Goal: Task Accomplishment & Management: Manage account settings

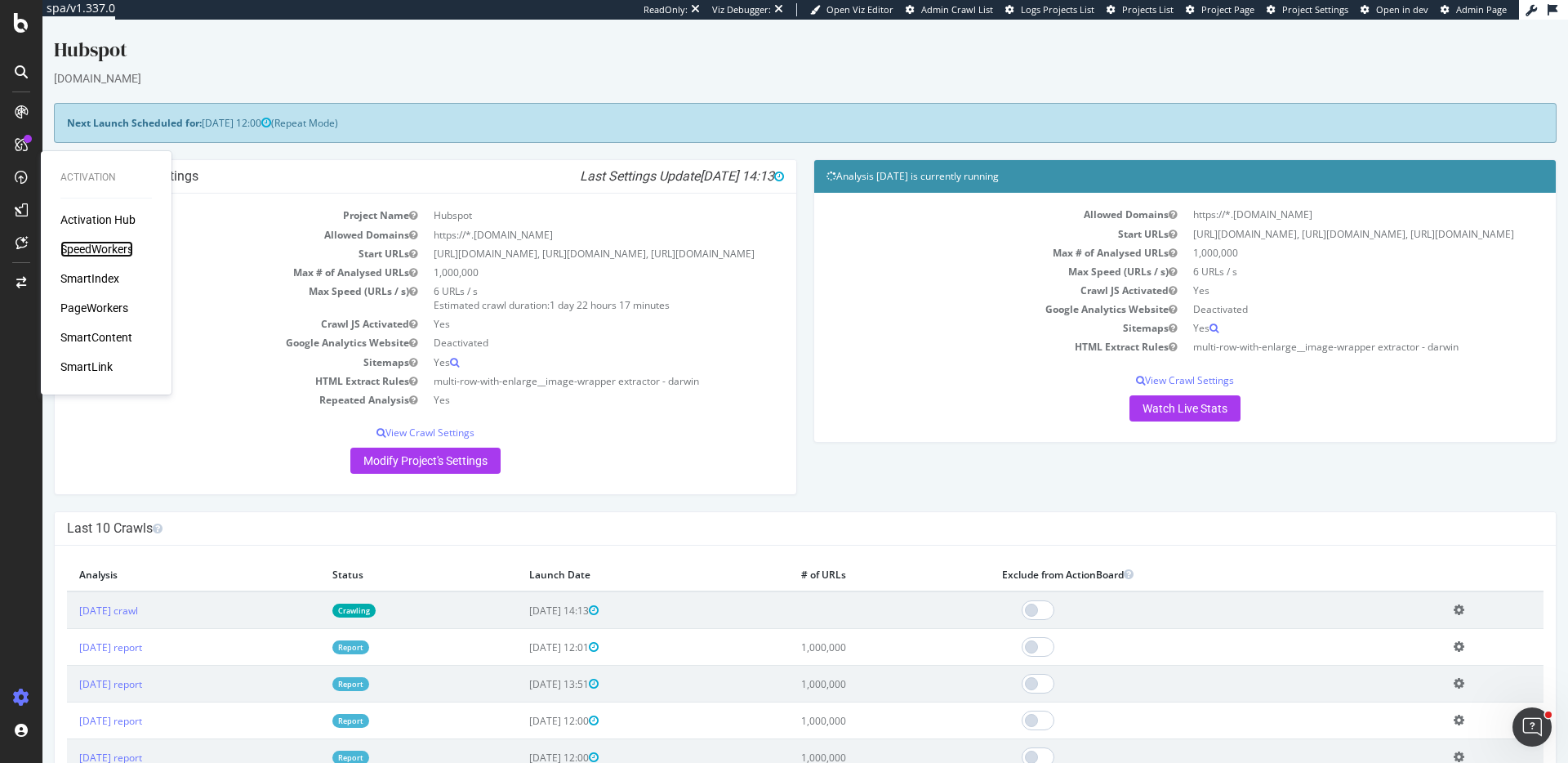
click at [112, 246] on div "SpeedWorkers" at bounding box center [97, 248] width 72 height 16
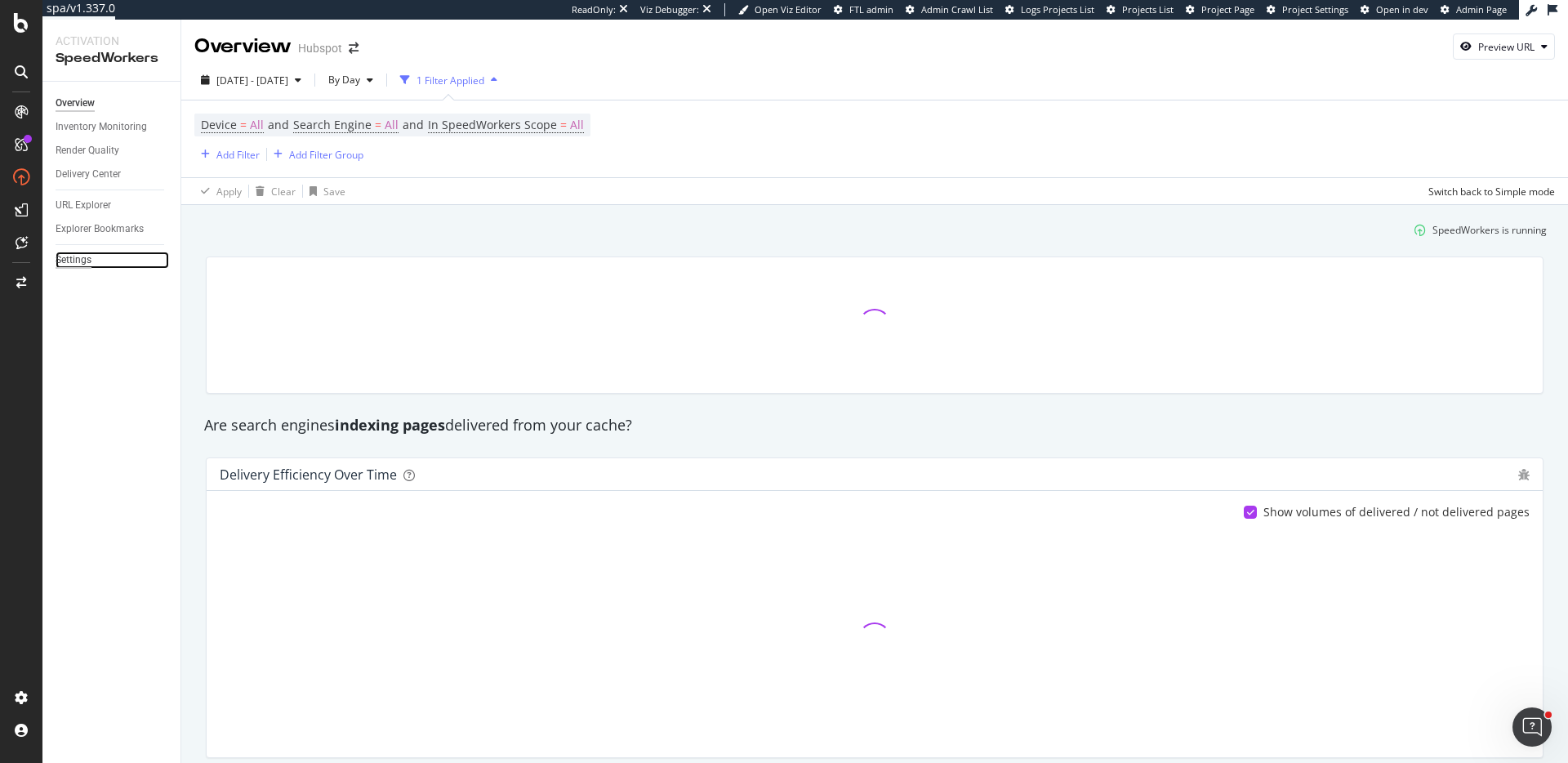
click at [67, 257] on div "Settings" at bounding box center [73, 260] width 36 height 17
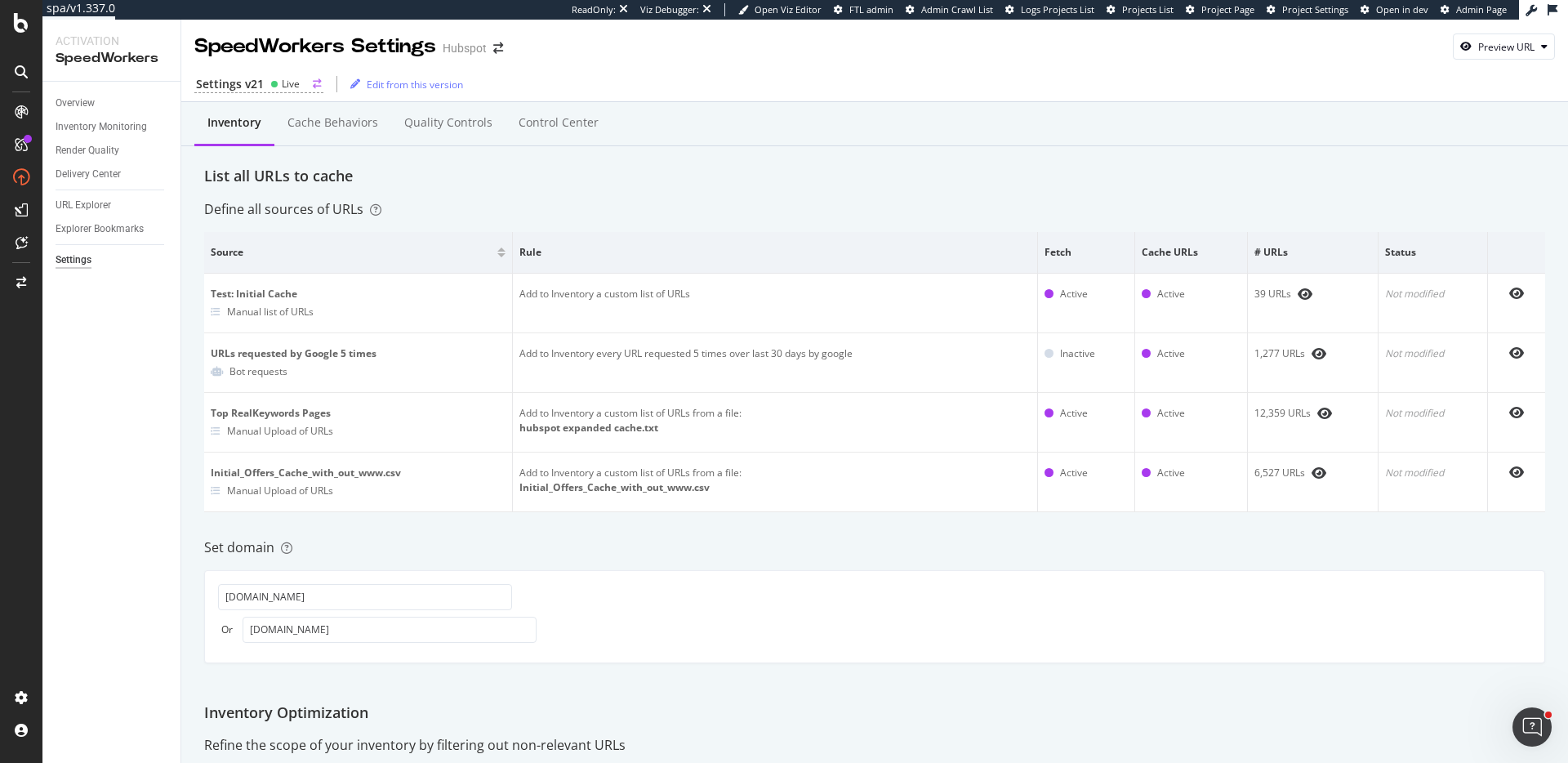
click at [268, 89] on div "Settings v21 Live" at bounding box center [259, 84] width 129 height 17
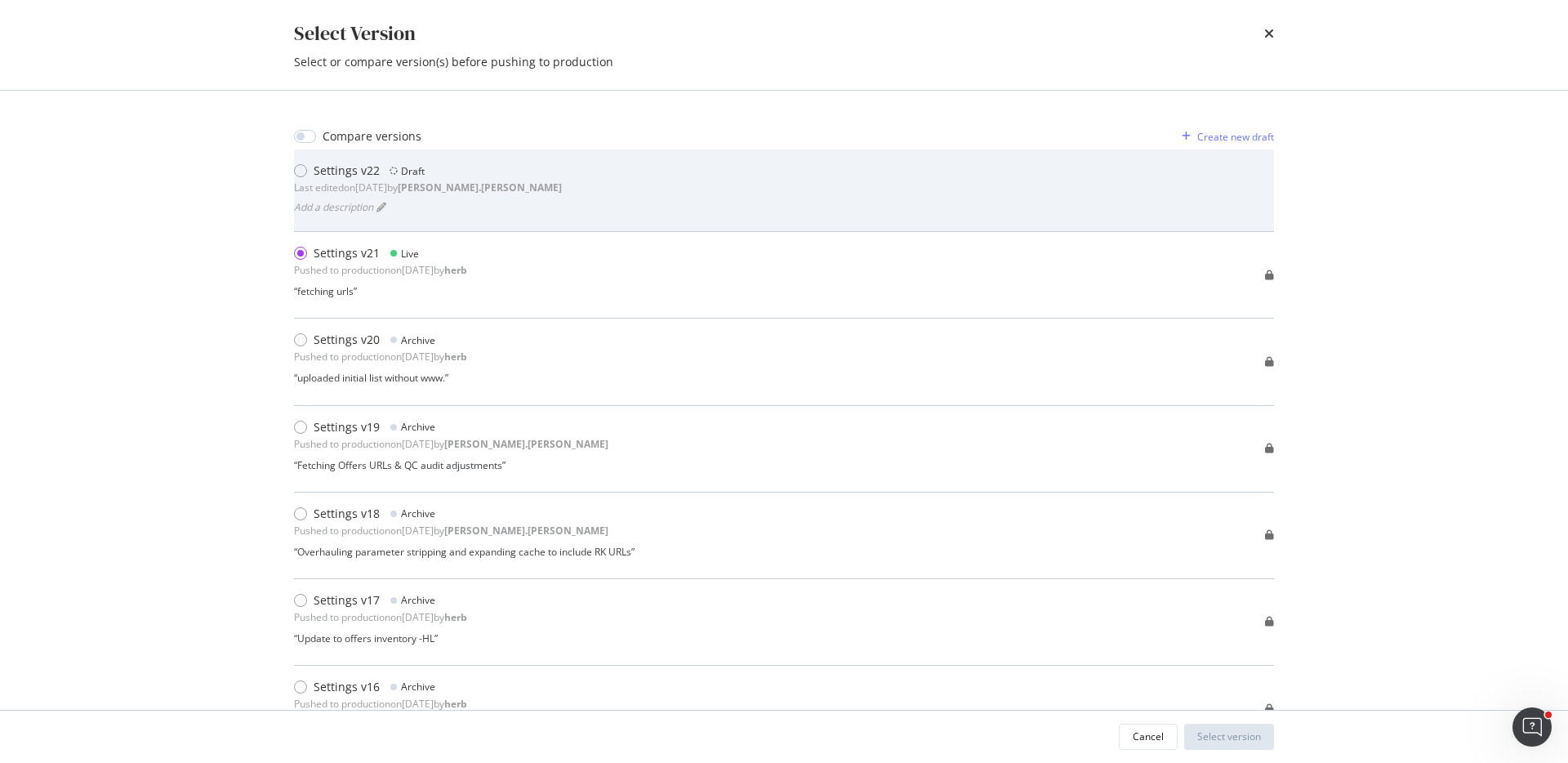
click at [688, 205] on div "Settings v22 Draft Last edited on 2025 Aug 25th by robert.salerno Add a descrip…" at bounding box center [784, 190] width 980 height 56
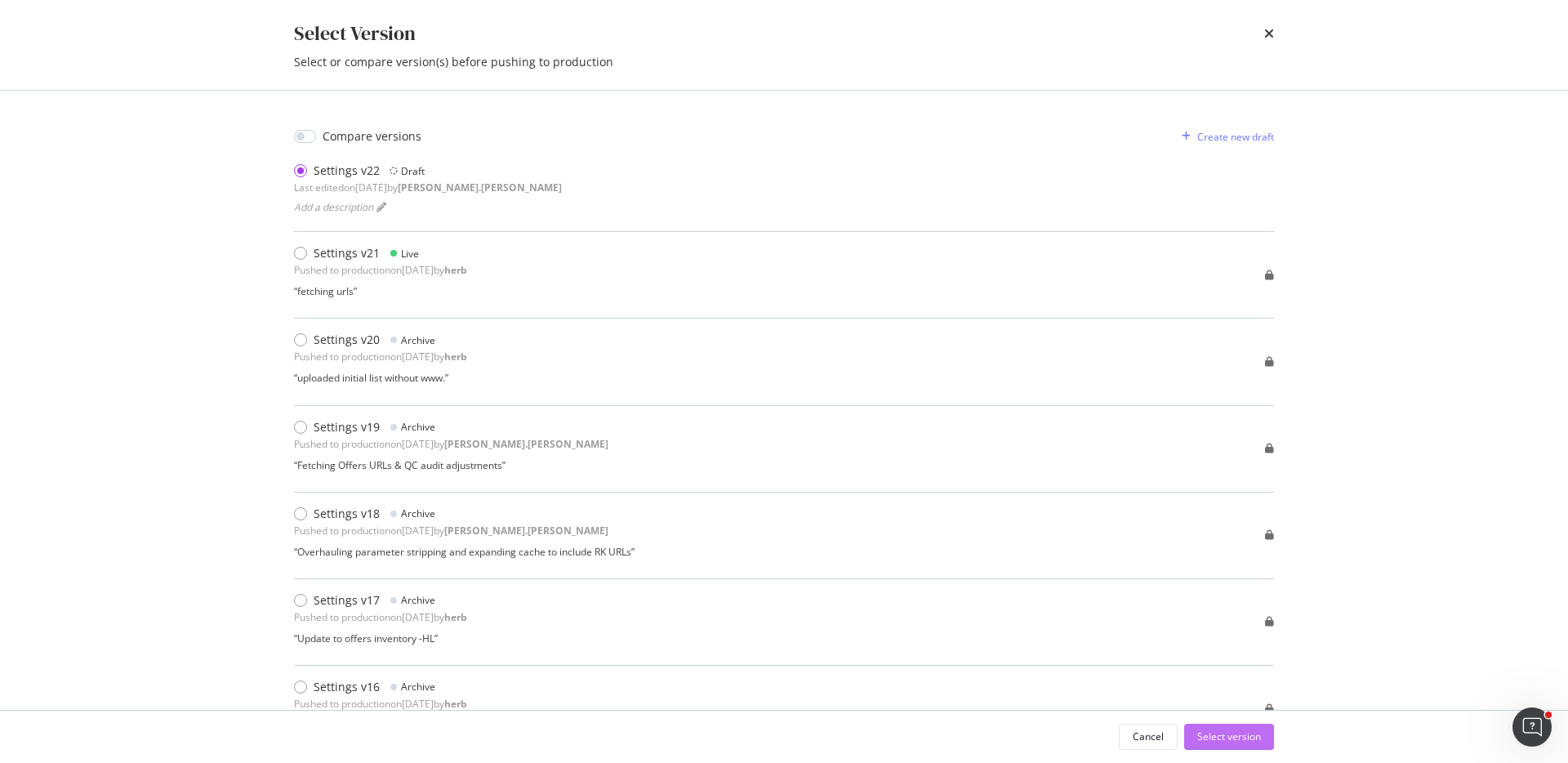
click at [1260, 739] on div "Select version" at bounding box center [1229, 736] width 64 height 13
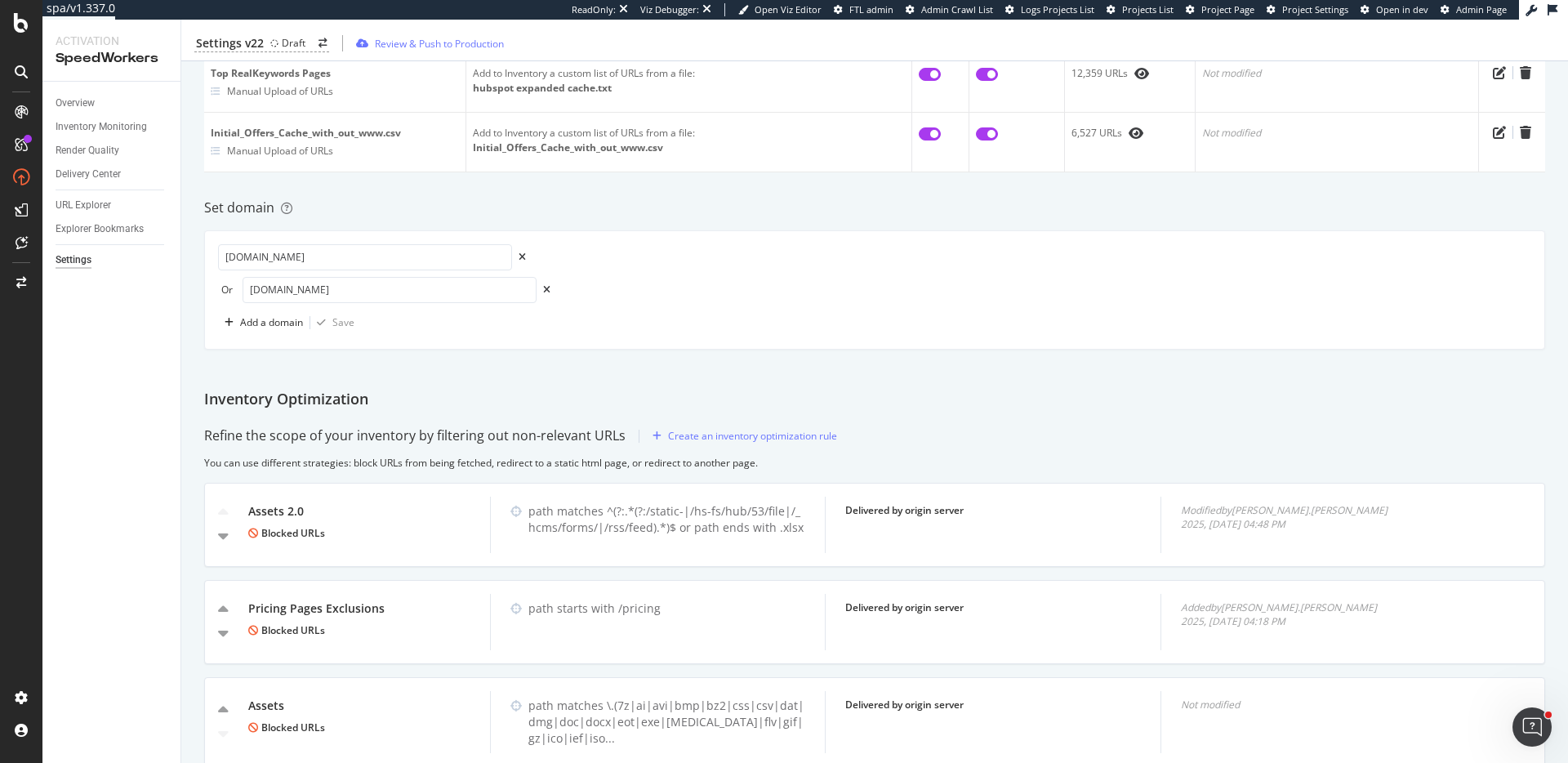
scroll to position [403, 0]
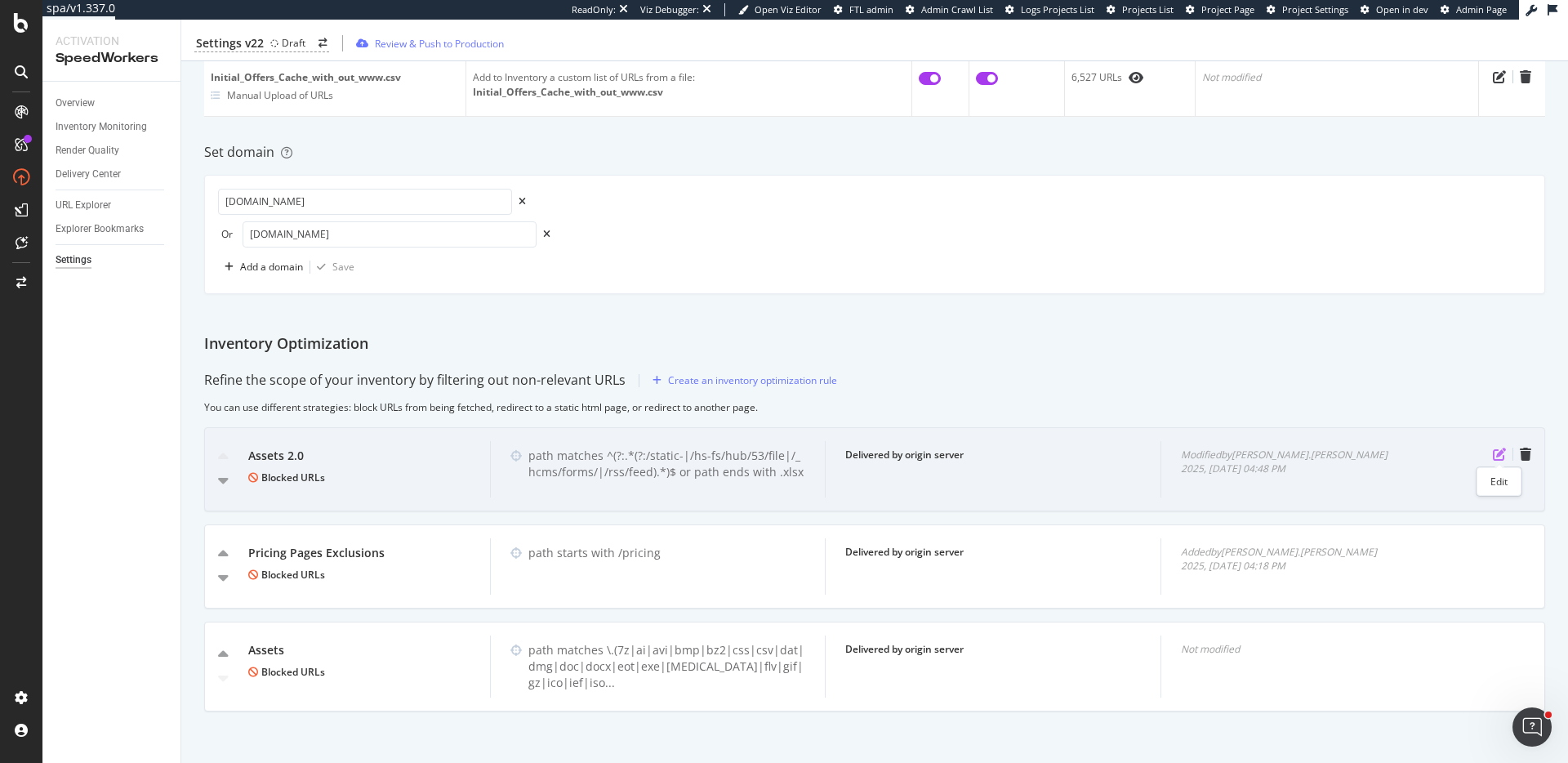
click at [1501, 450] on icon "pen-to-square" at bounding box center [1500, 454] width 13 height 13
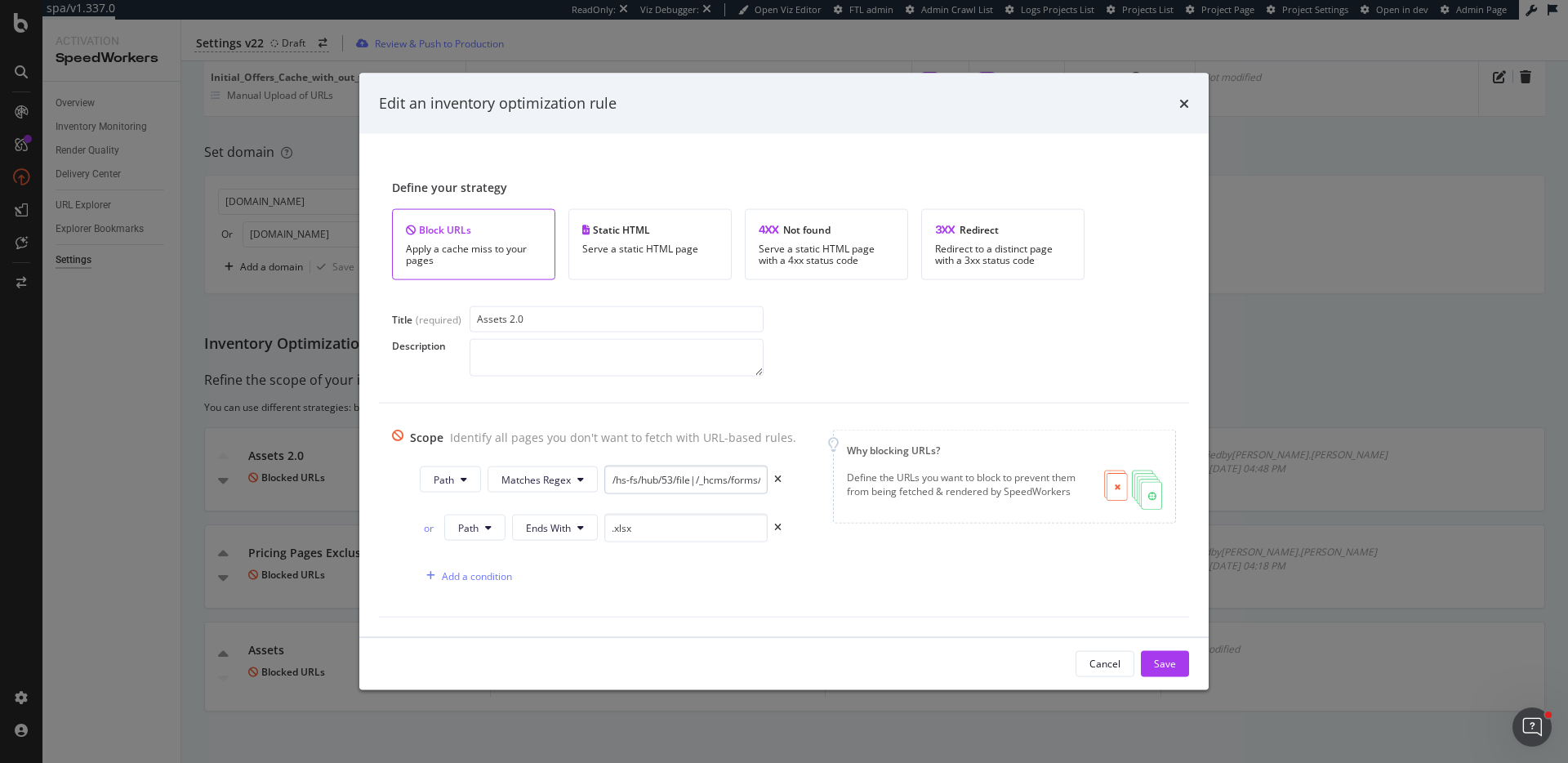
scroll to position [0, 0]
click at [1181, 107] on icon "times" at bounding box center [1184, 103] width 10 height 13
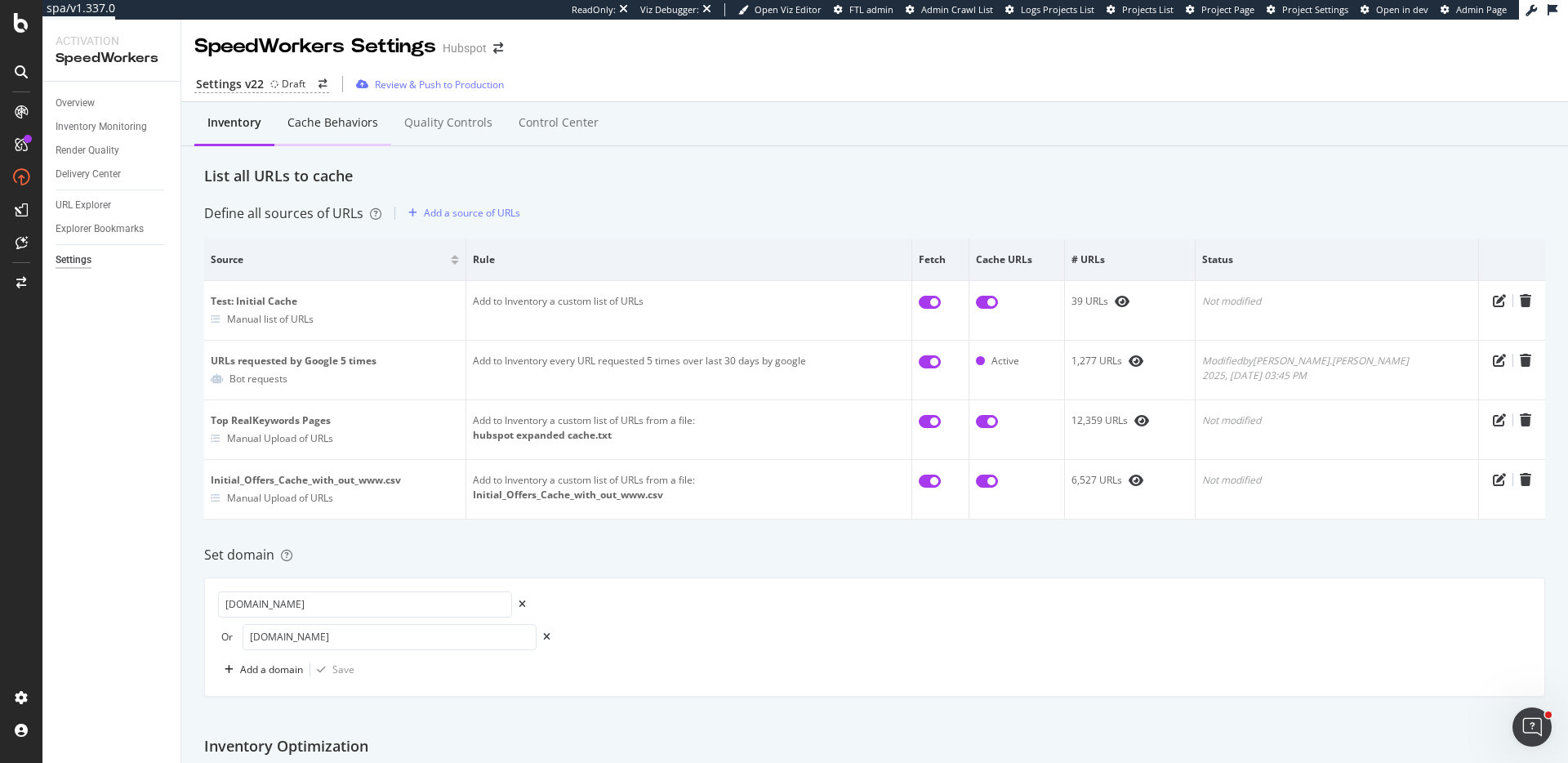
click at [350, 116] on div "Cache behaviors" at bounding box center [333, 122] width 91 height 16
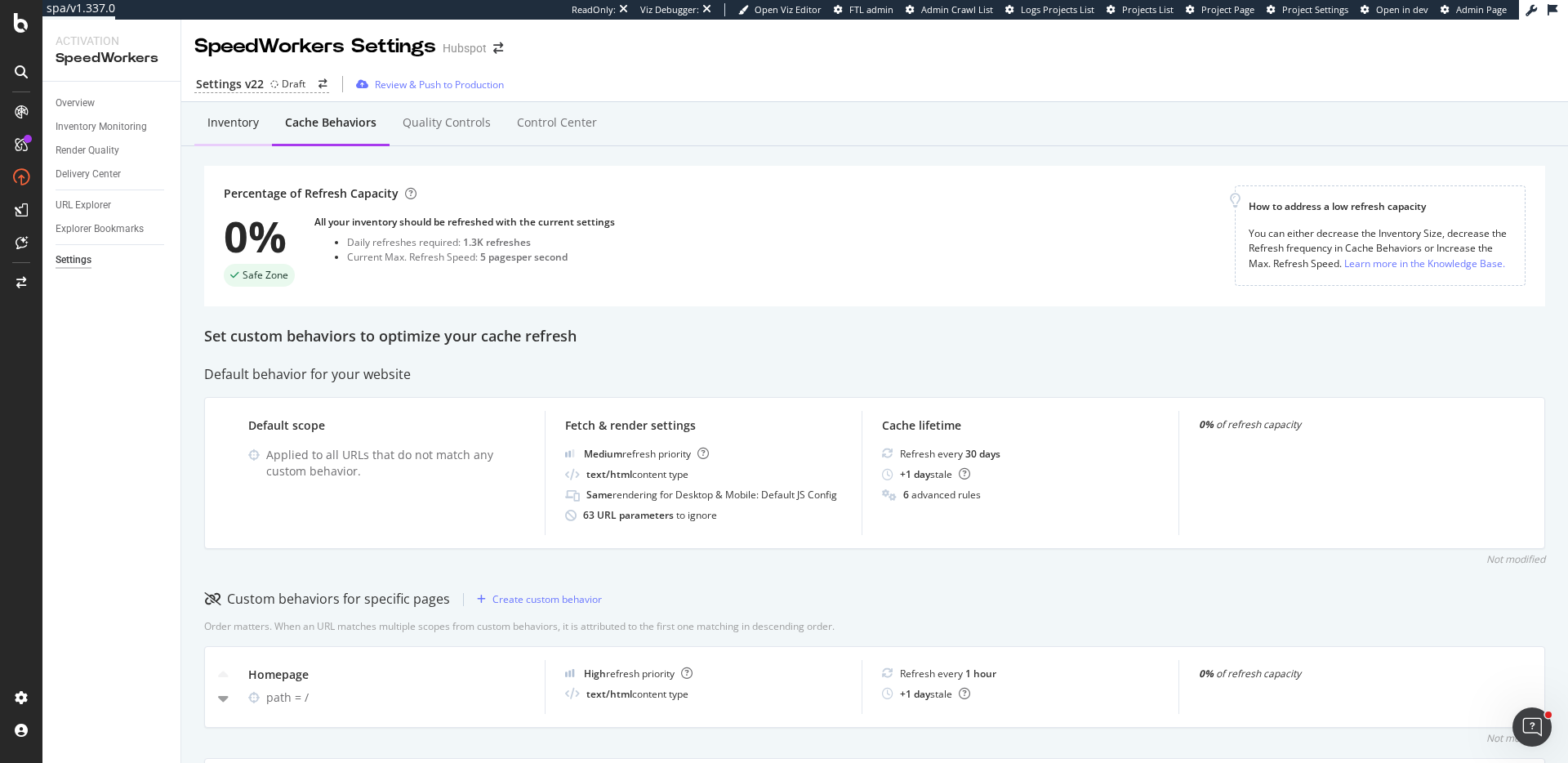
click at [241, 128] on div "Inventory" at bounding box center [232, 122] width 51 height 16
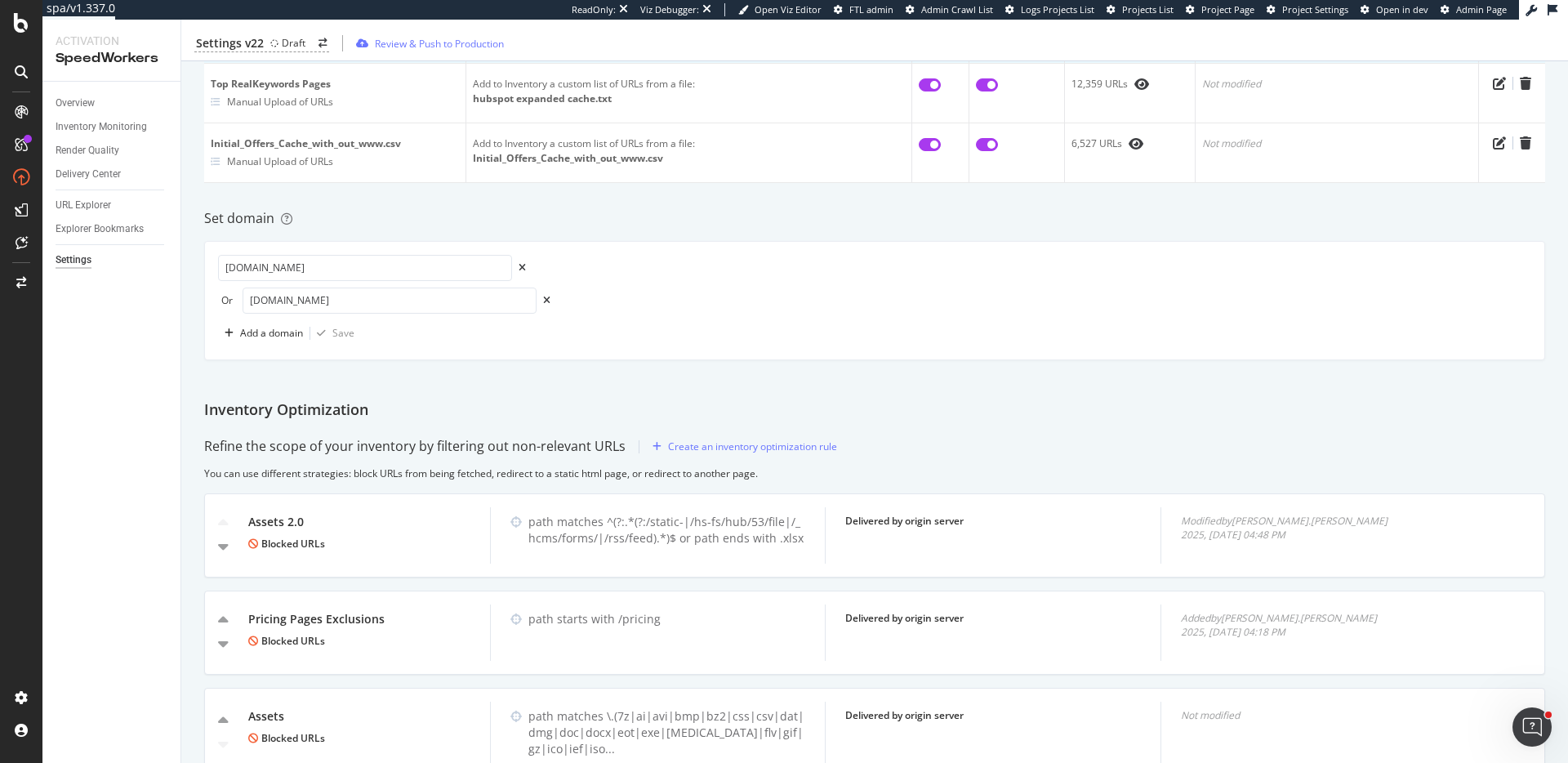
scroll to position [403, 0]
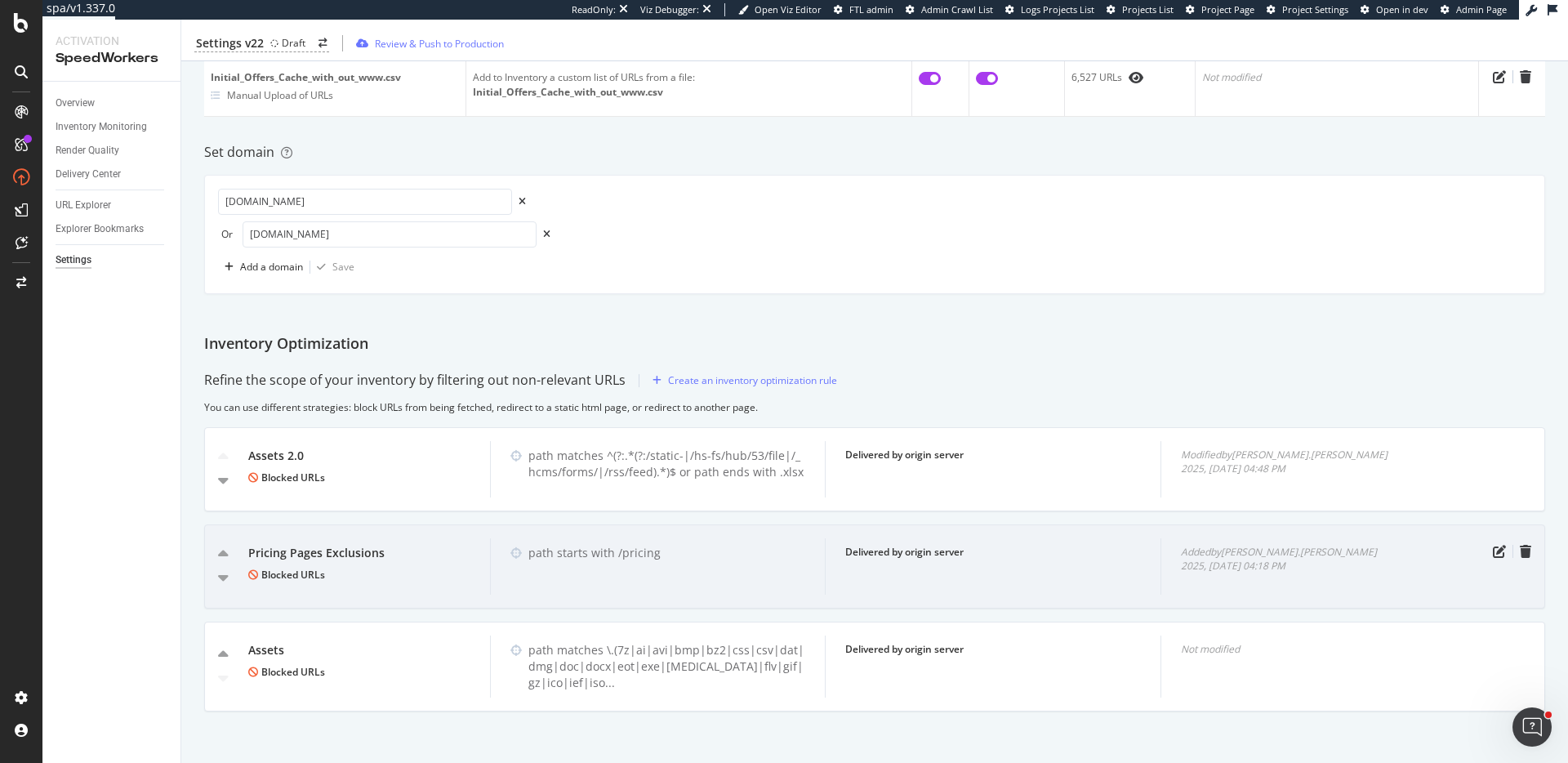
click at [350, 551] on div "Pricing Pages Exclusions" at bounding box center [360, 552] width 222 height 16
copy div "Pricing Pages Exclusions"
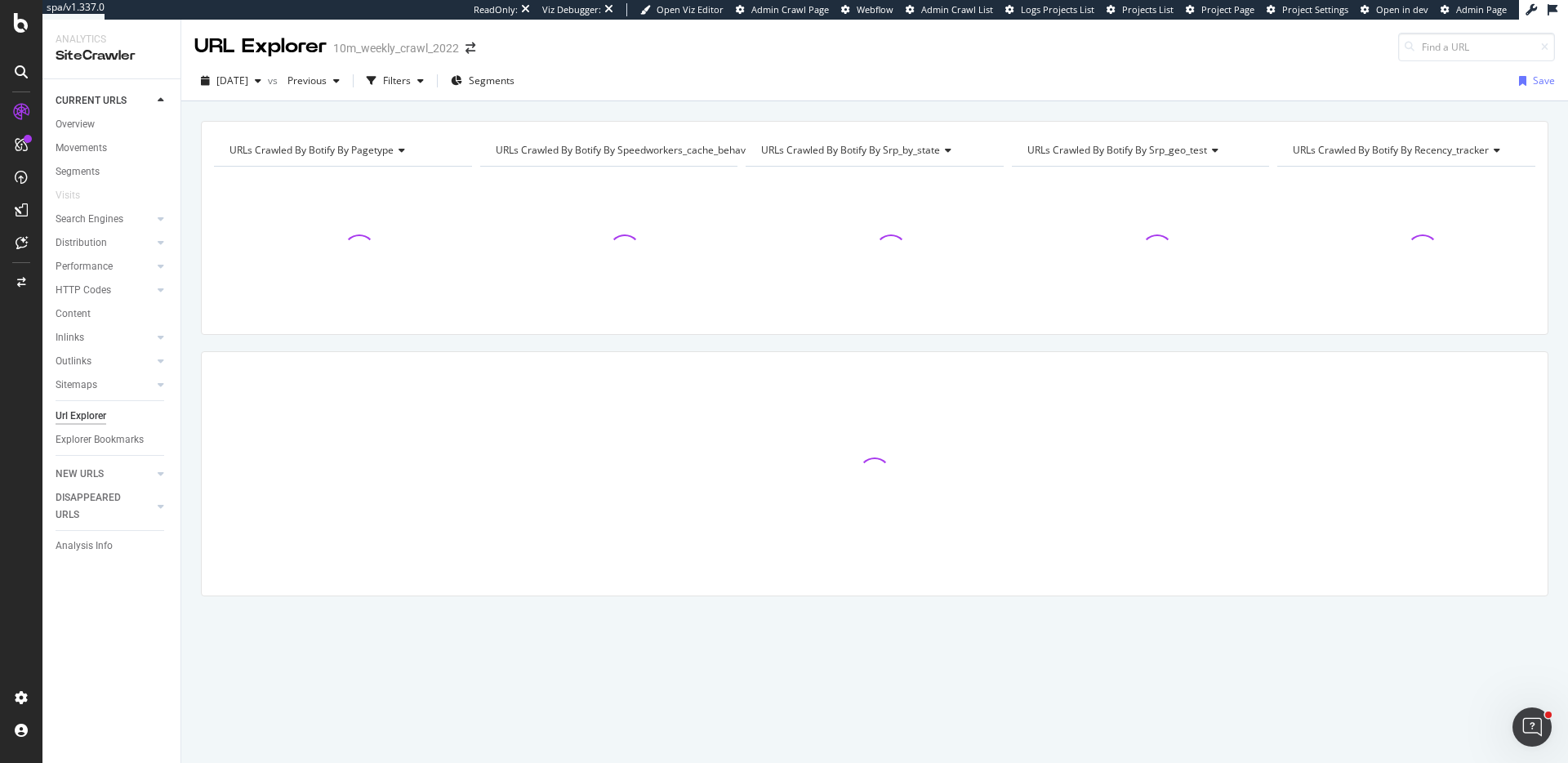
click at [1229, 8] on span "Project Page" at bounding box center [1228, 9] width 53 height 13
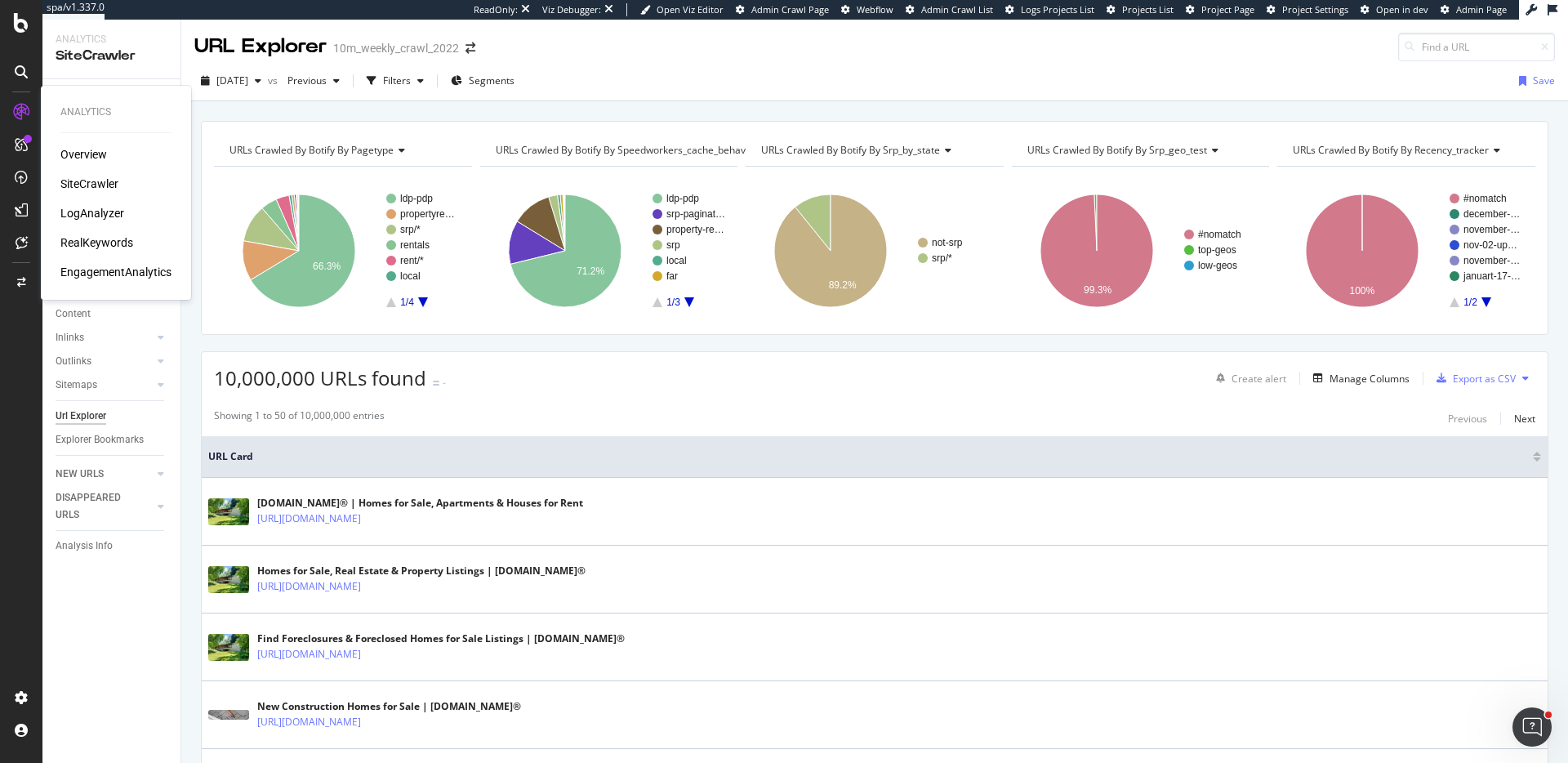
click at [88, 213] on div "LogAnalyzer" at bounding box center [93, 212] width 64 height 16
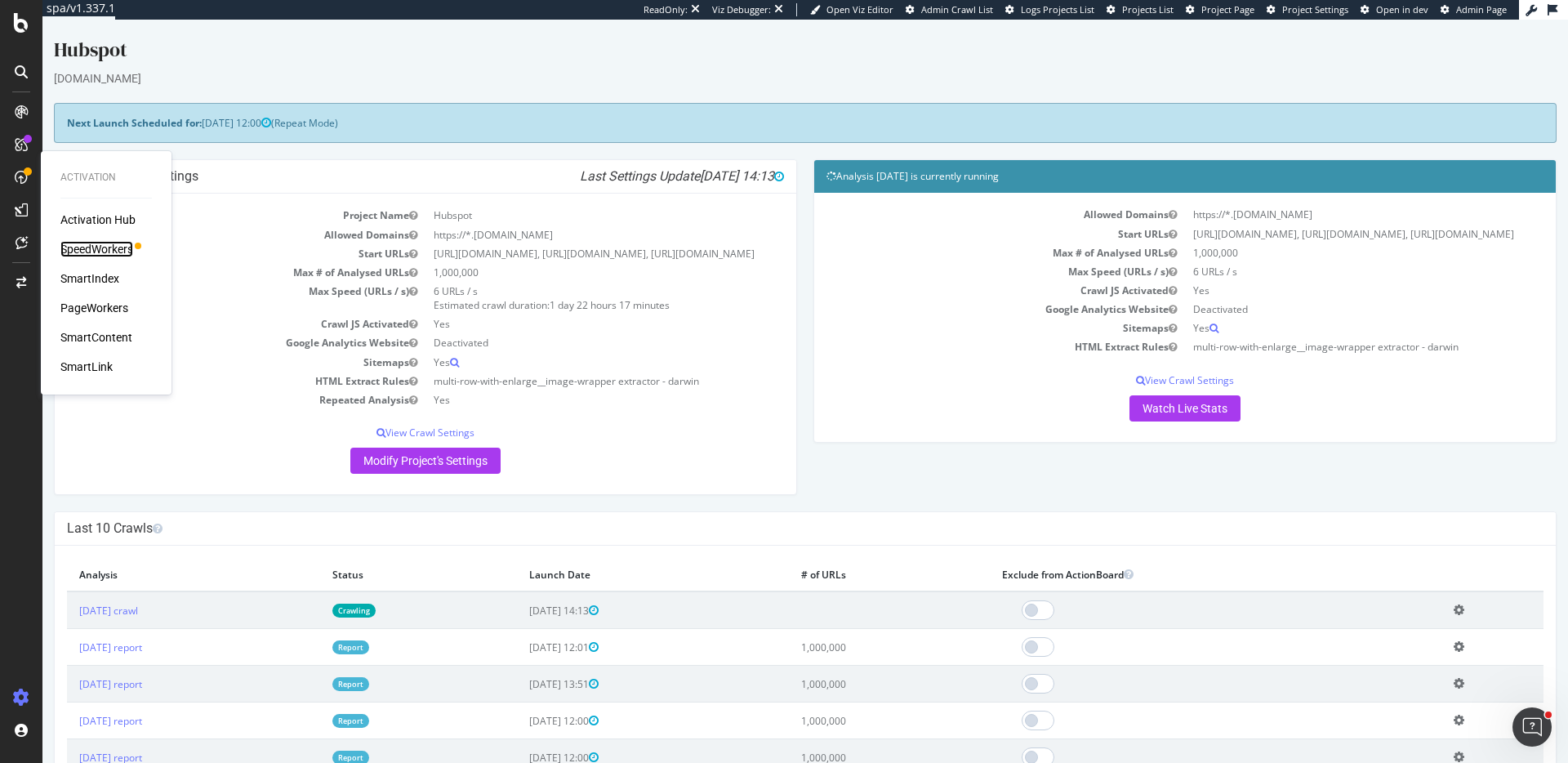
click at [125, 248] on div "SpeedWorkers" at bounding box center [97, 248] width 72 height 16
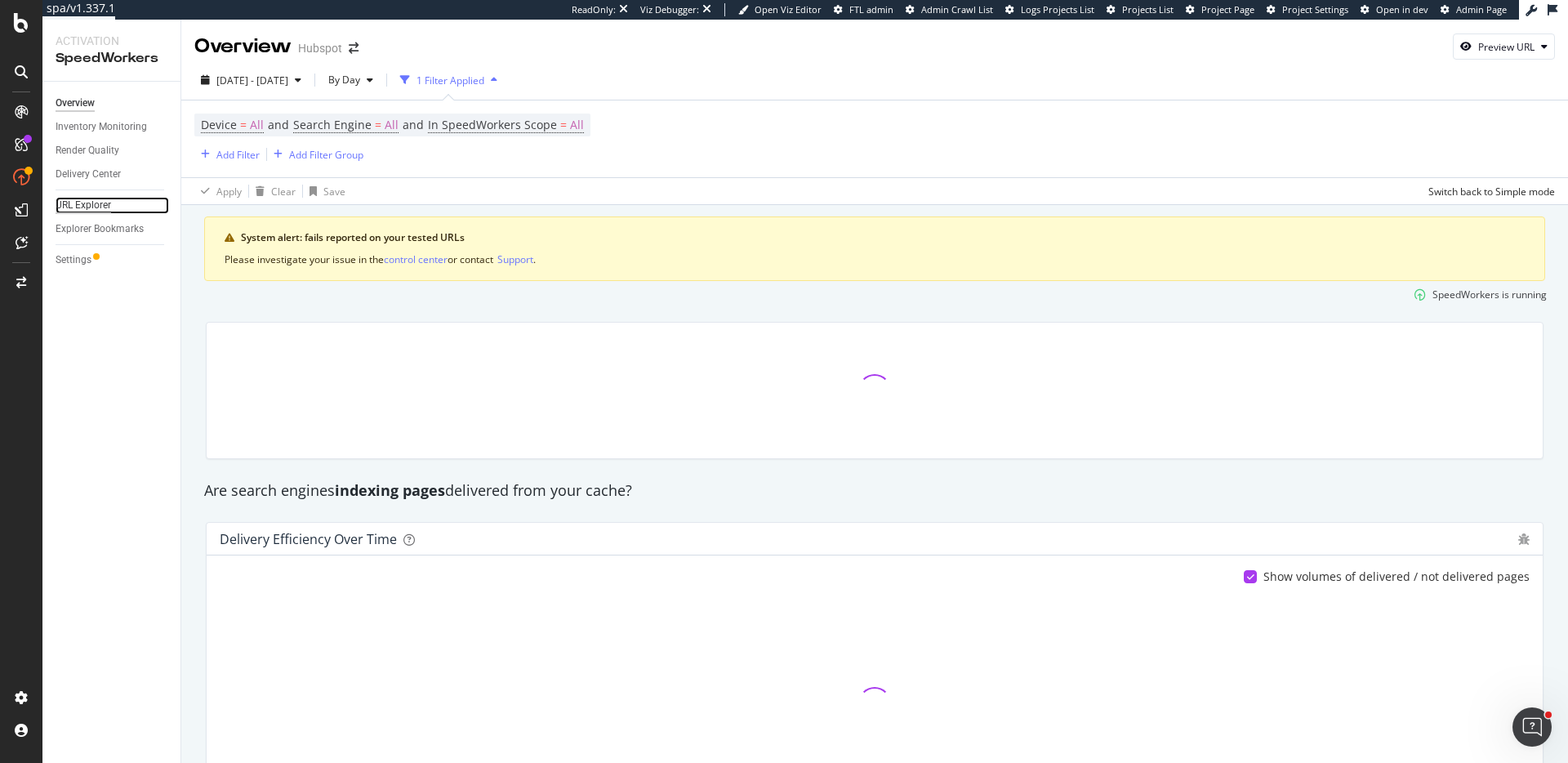
click at [95, 211] on div "URL Explorer" at bounding box center [83, 205] width 56 height 17
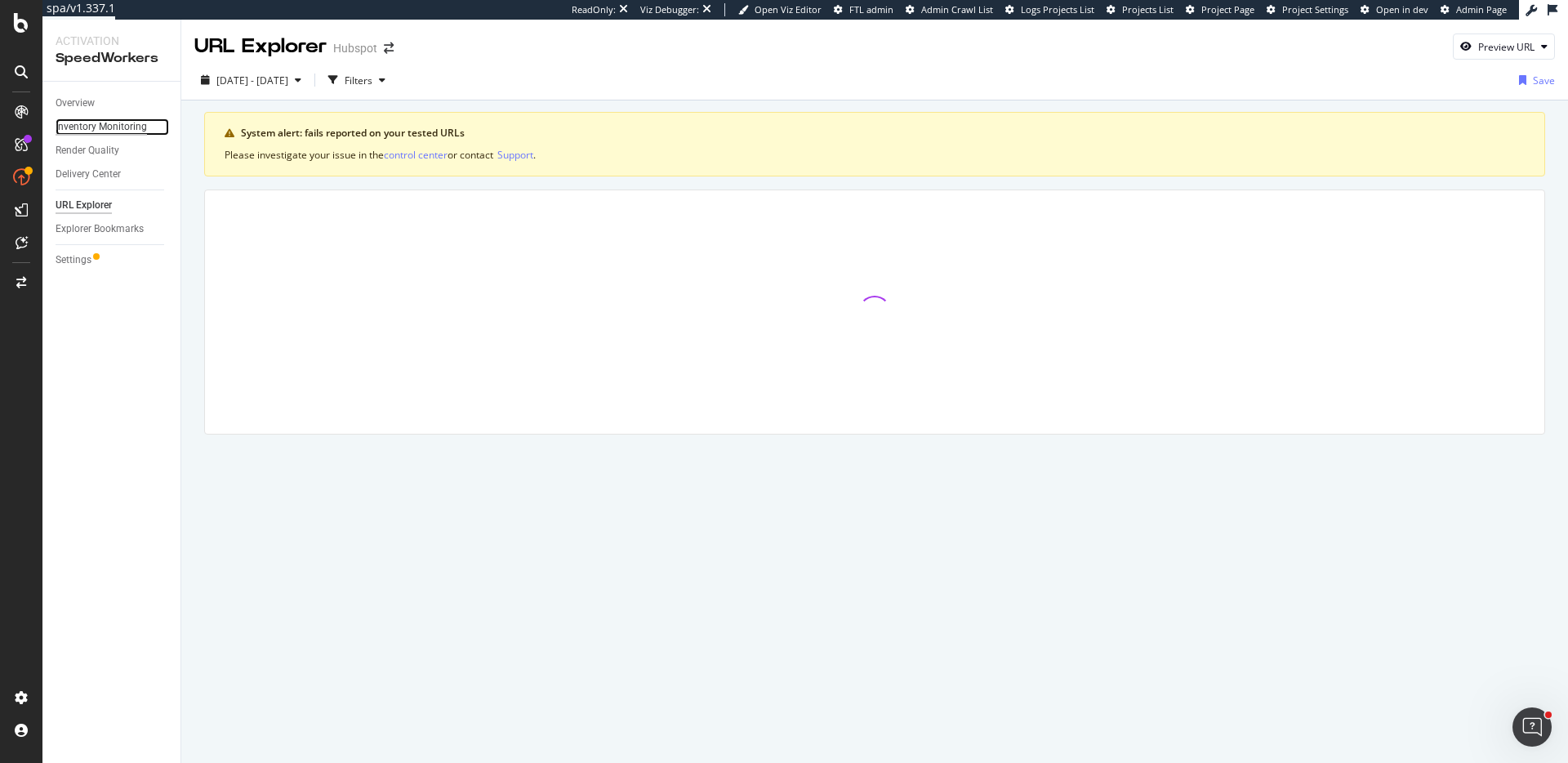
click at [121, 131] on div "Inventory Monitoring" at bounding box center [101, 127] width 92 height 17
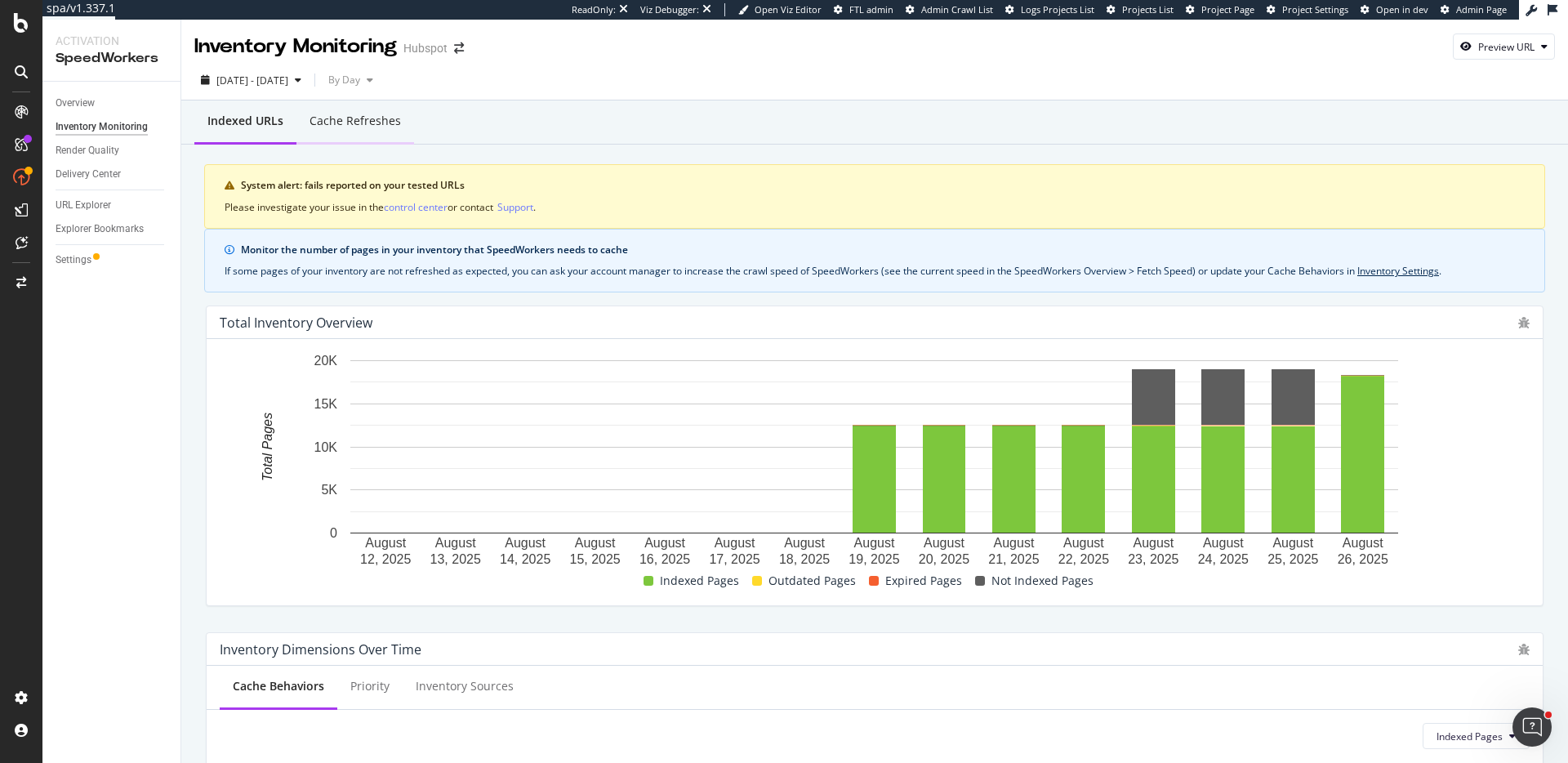
click at [384, 125] on div "Cache refreshes" at bounding box center [355, 120] width 92 height 16
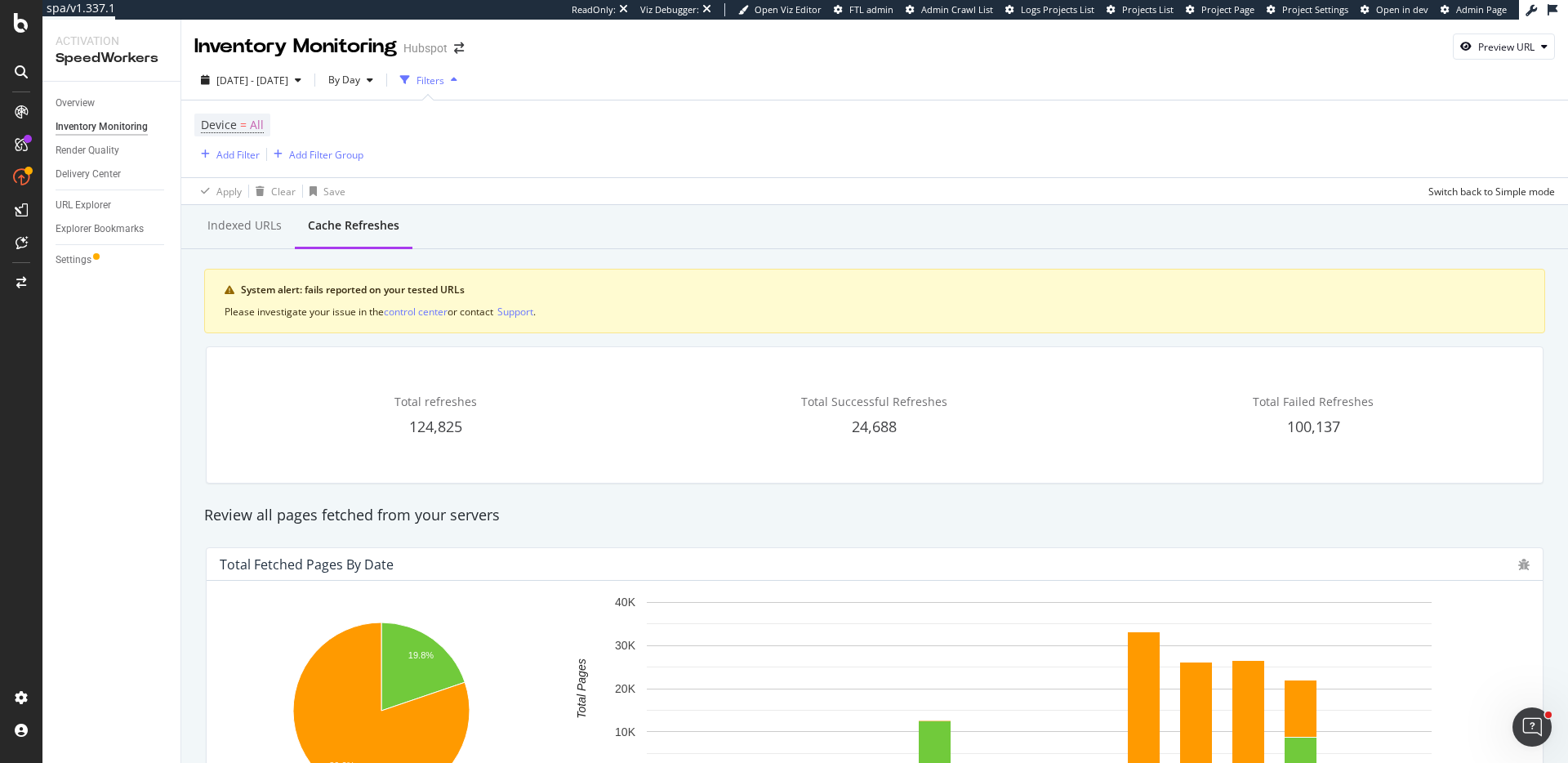
click at [445, 77] on div "Filters" at bounding box center [430, 80] width 28 height 13
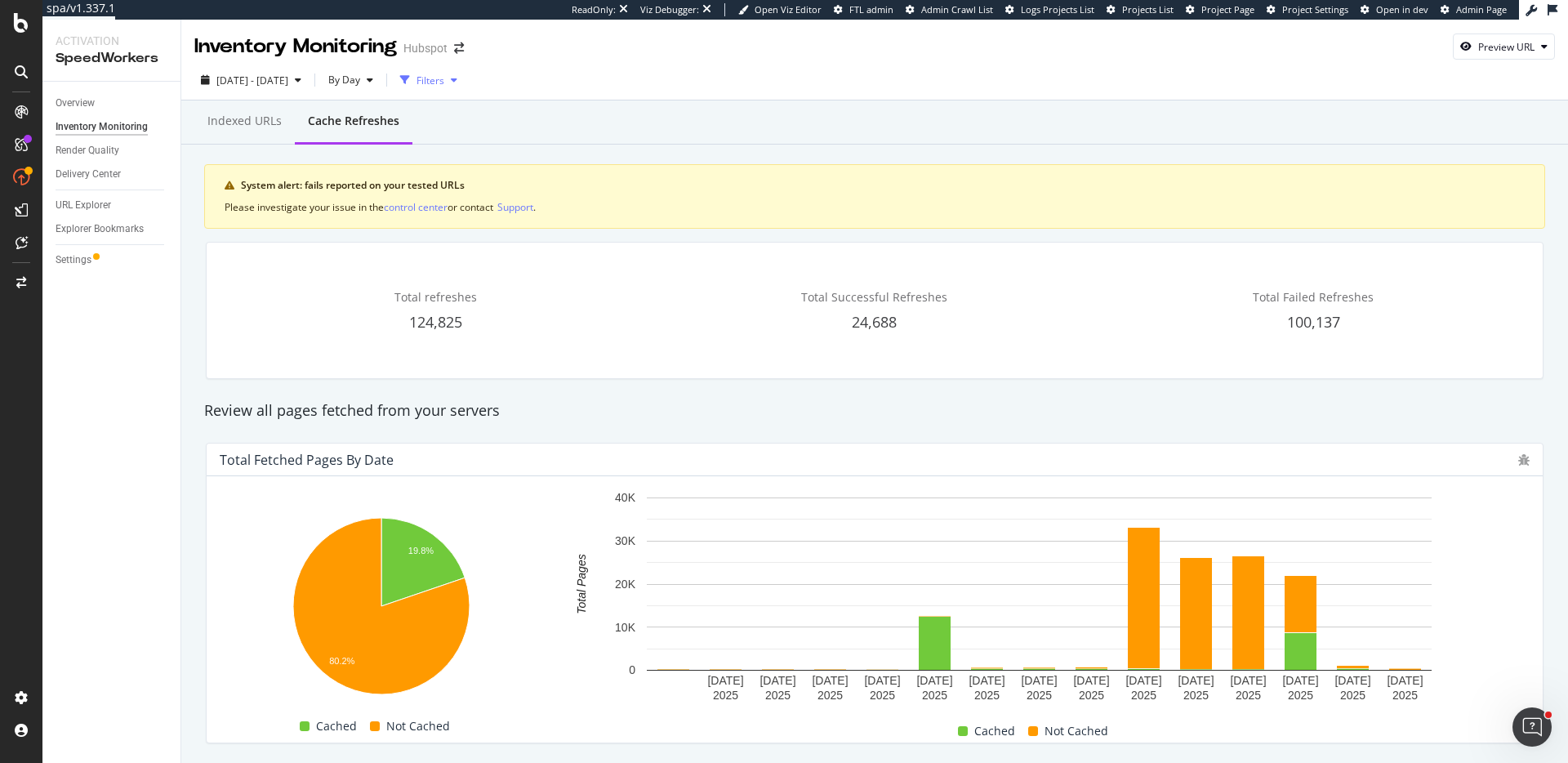
click at [417, 83] on div "button" at bounding box center [404, 79] width 23 height 23
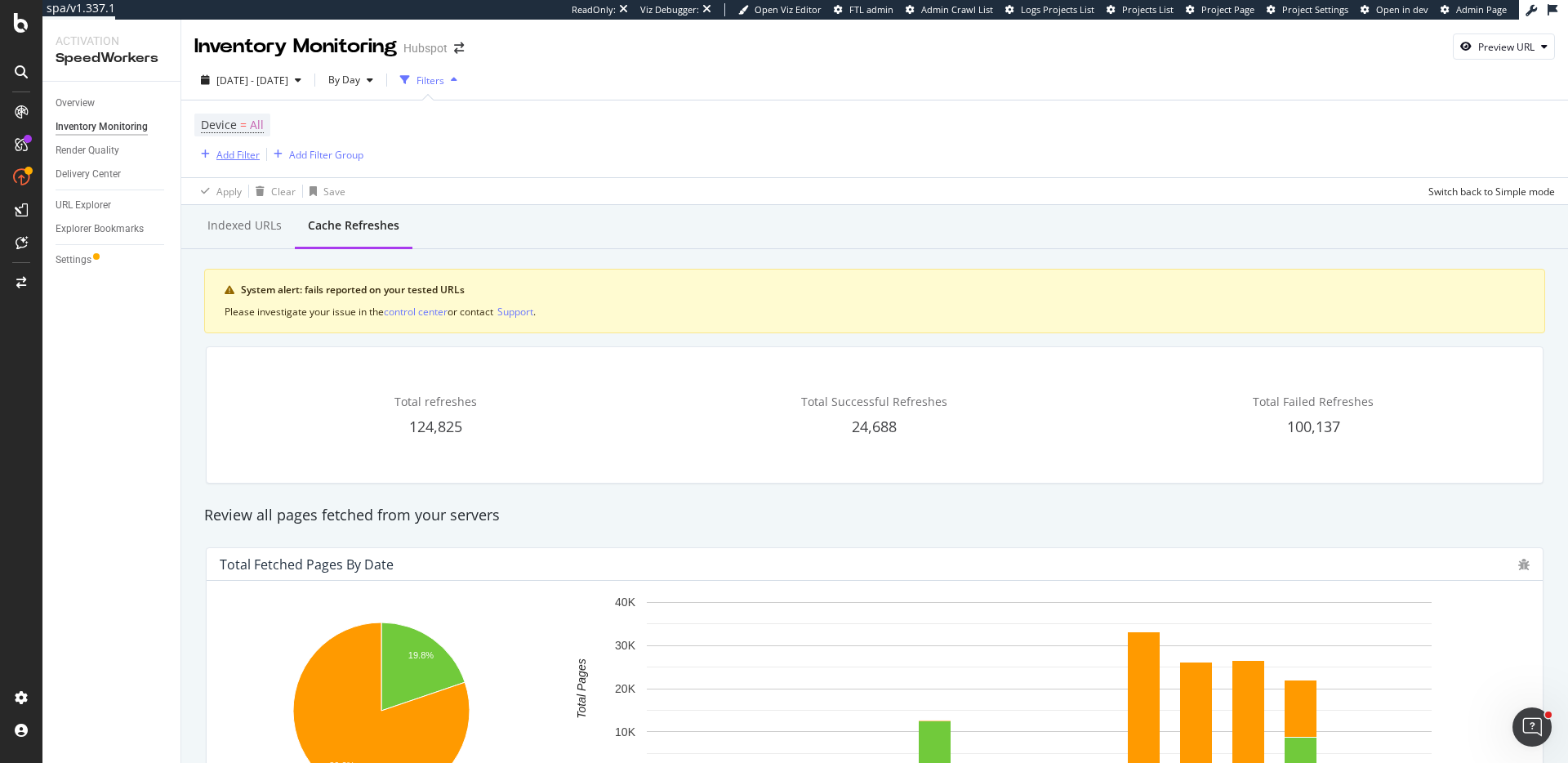
click at [240, 152] on div "Add Filter" at bounding box center [237, 155] width 43 height 13
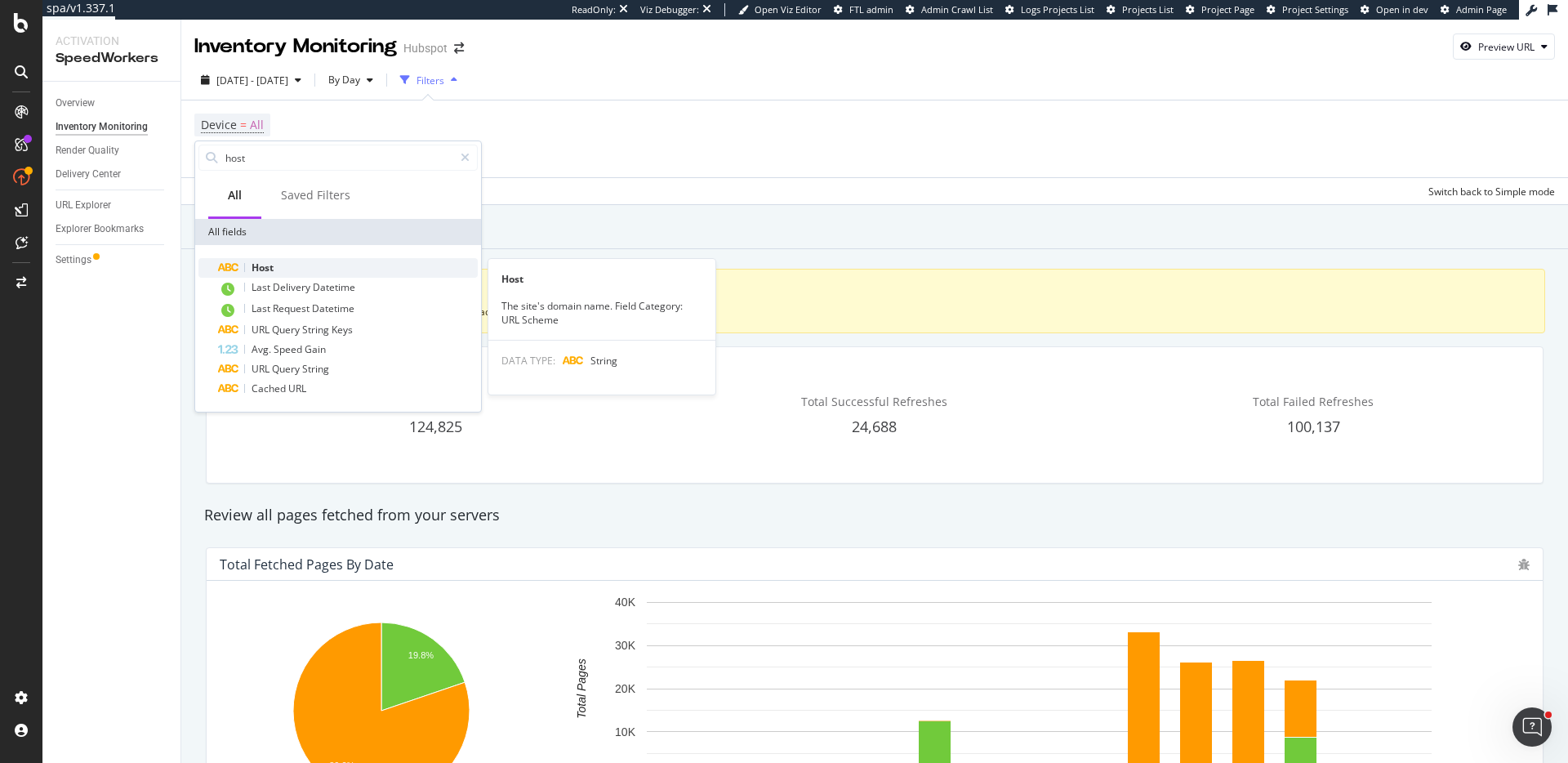
type input "host"
click at [264, 258] on div "Host" at bounding box center [348, 267] width 259 height 19
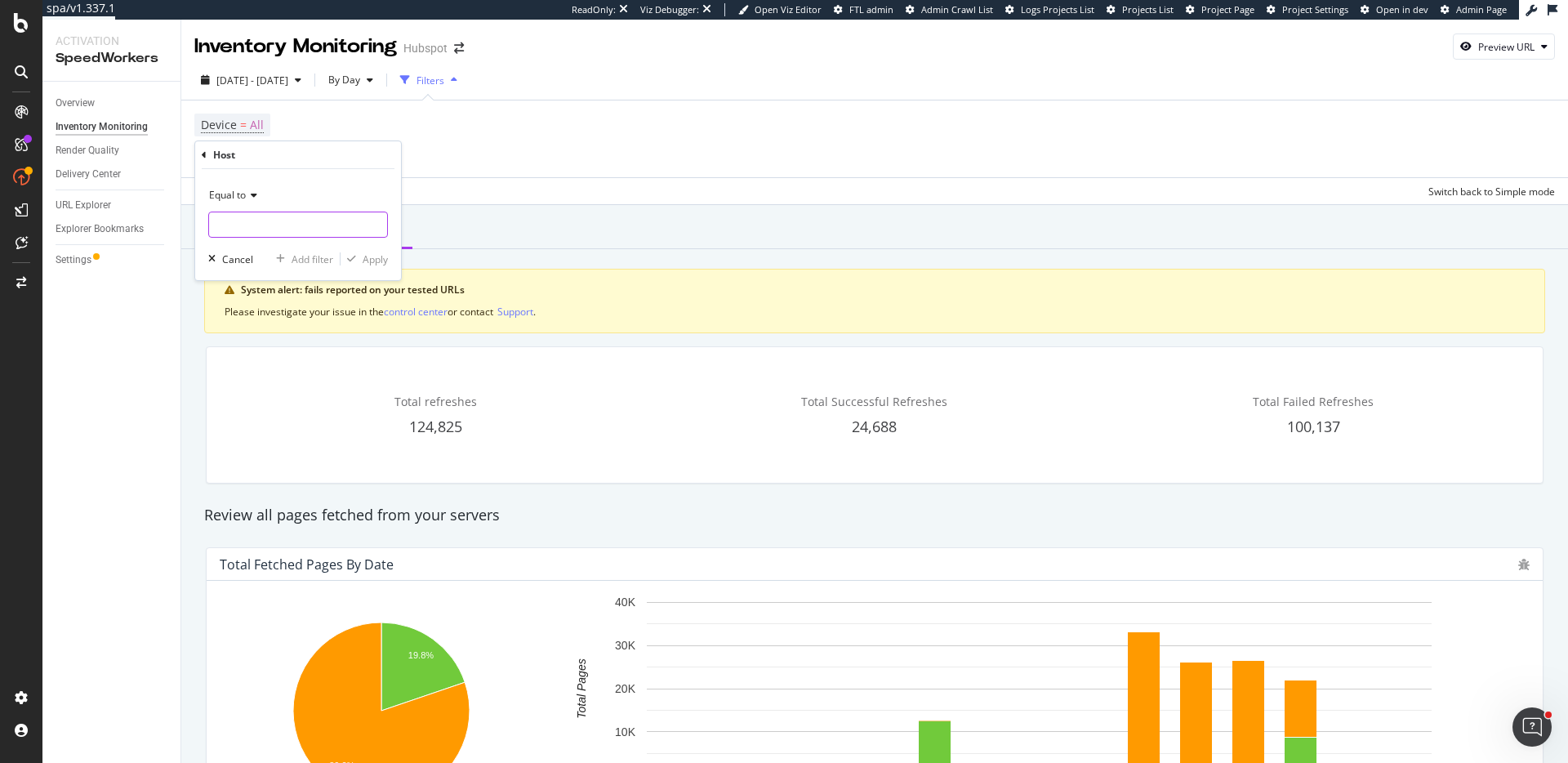
click at [284, 227] on input "text" at bounding box center [297, 224] width 178 height 26
click at [290, 261] on span "offers.hubspot.com" at bounding box center [273, 264] width 120 height 13
type input "offers.hubspot.com"
click at [382, 259] on div "Apply" at bounding box center [376, 259] width 25 height 13
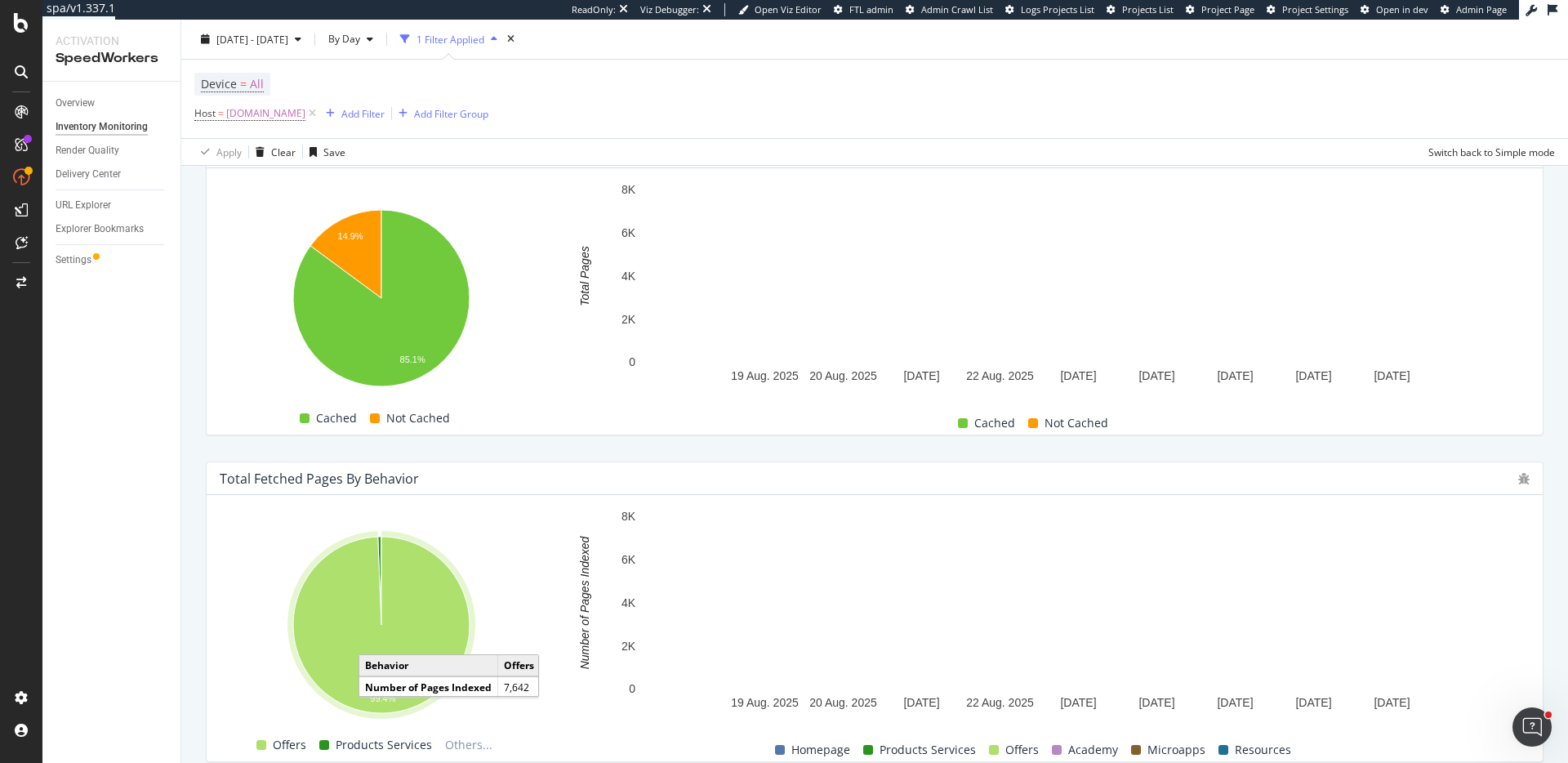
scroll to position [362, 0]
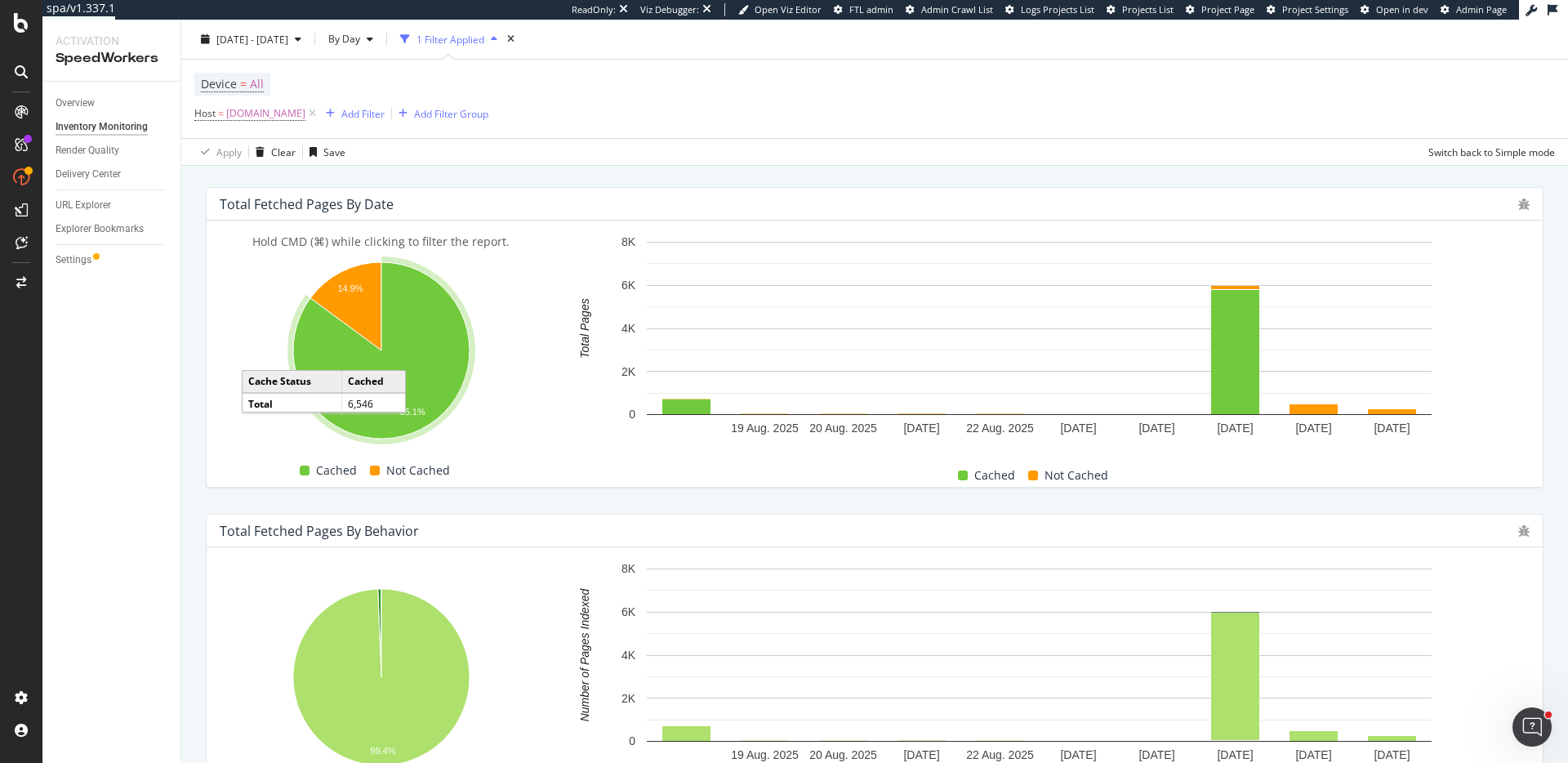
click at [413, 350] on icon "A chart." at bounding box center [381, 349] width 176 height 176
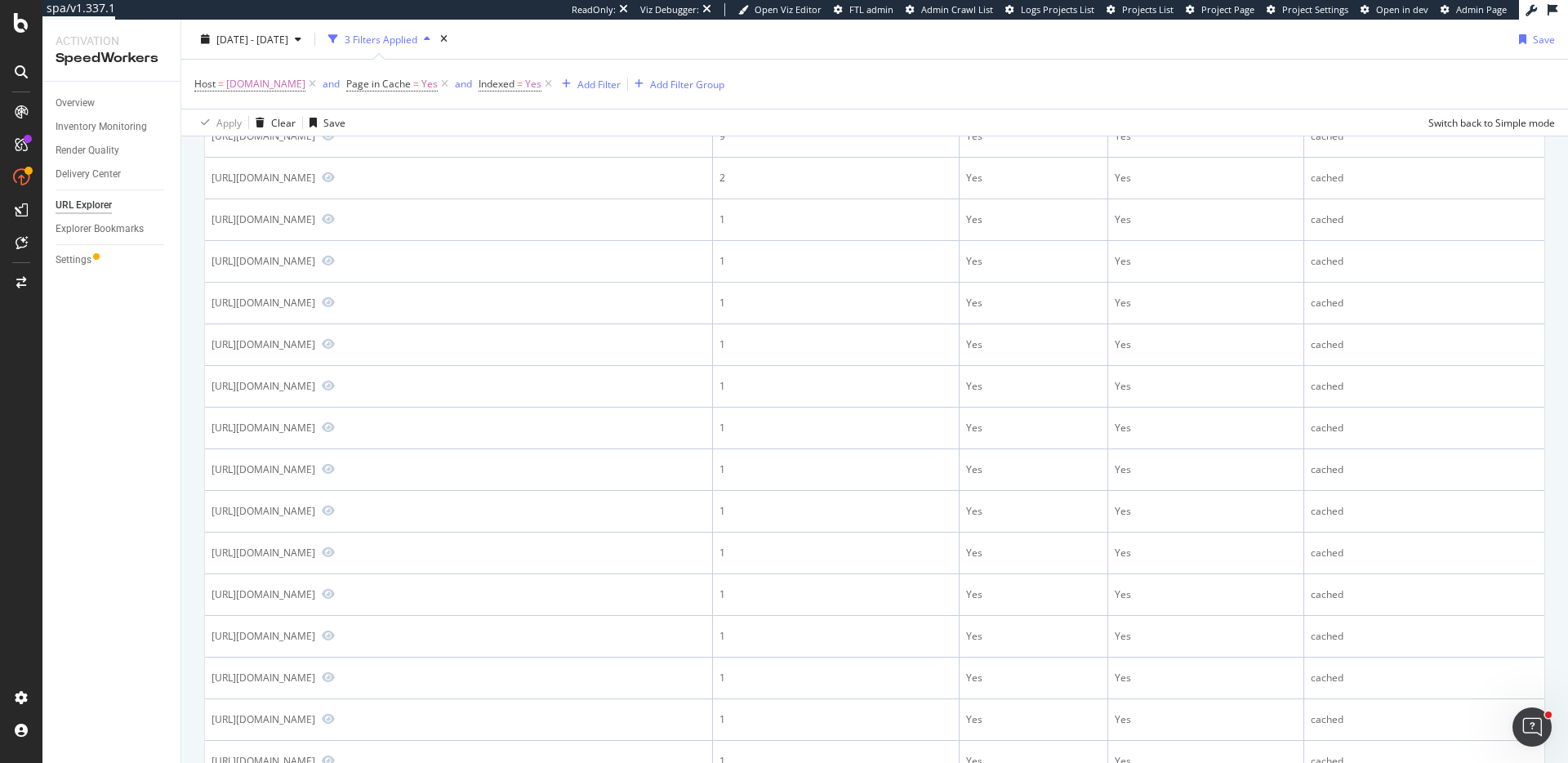
scroll to position [137, 0]
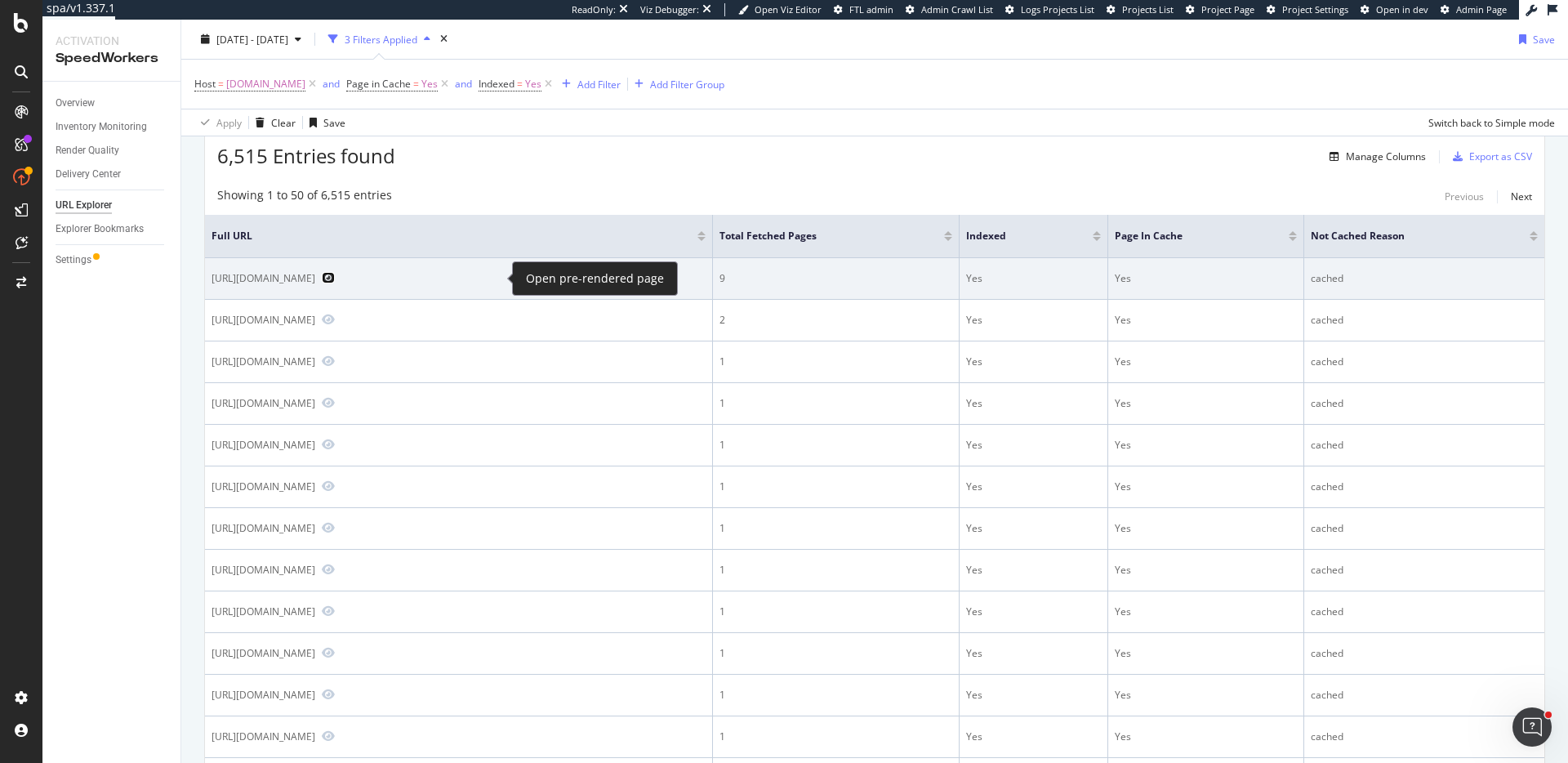
click at [335, 280] on icon "Preview https://offers.hubspot.com/products-outshine-predecessors" at bounding box center [328, 278] width 13 height 12
click at [315, 277] on div "[URL][DOMAIN_NAME]" at bounding box center [263, 278] width 104 height 13
copy div "[URL][DOMAIN_NAME]"
